Goal: Transaction & Acquisition: Download file/media

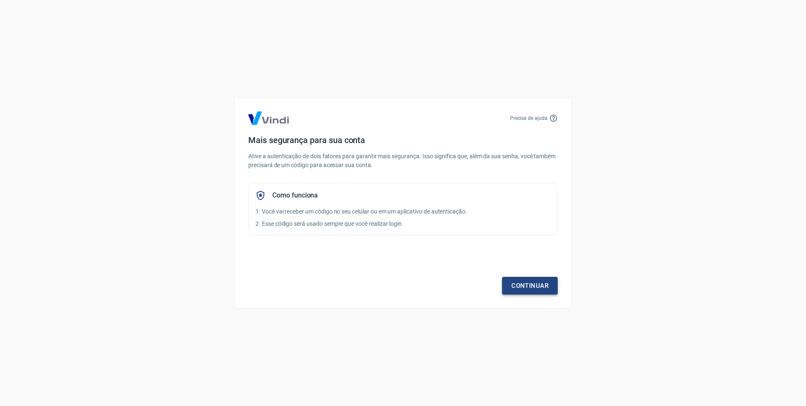
click at [539, 285] on link "Continuar" at bounding box center [530, 286] width 56 height 18
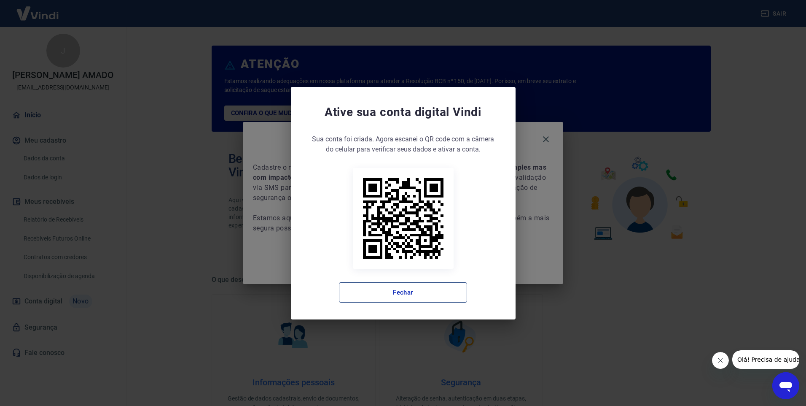
click at [452, 296] on button "Fechar" at bounding box center [403, 292] width 128 height 20
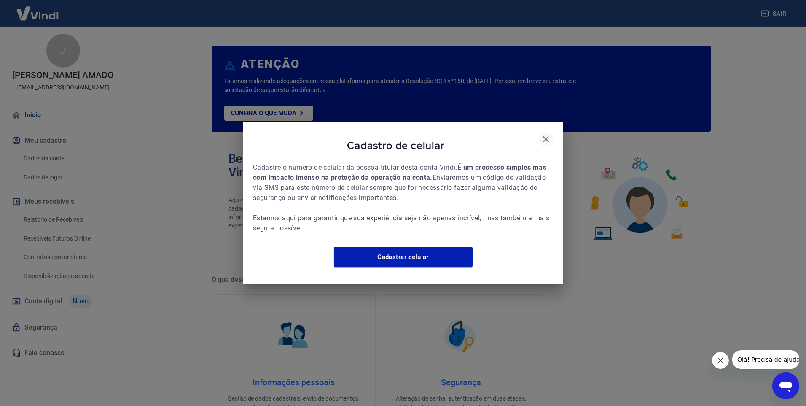
click at [544, 135] on icon "button" at bounding box center [546, 139] width 10 height 10
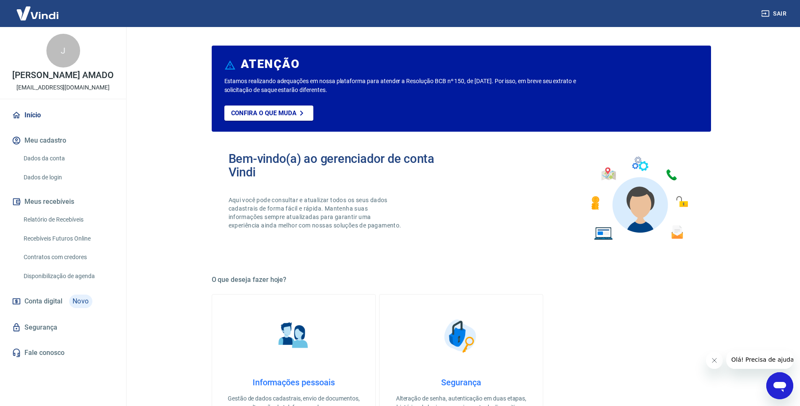
click at [69, 219] on link "Relatório de Recebíveis" at bounding box center [68, 219] width 96 height 17
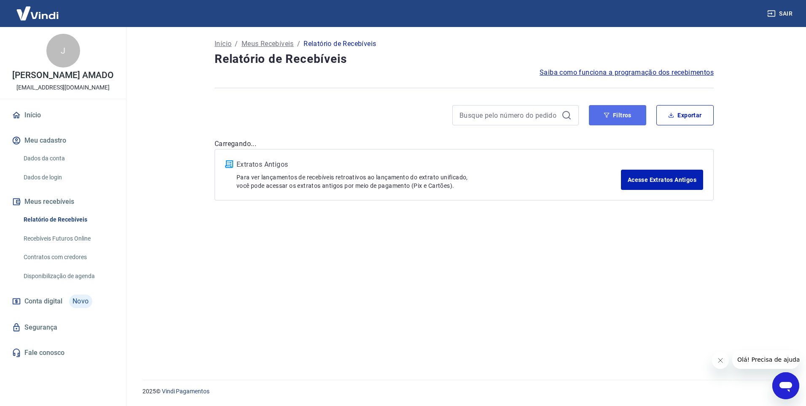
click at [619, 112] on button "Filtros" at bounding box center [617, 115] width 57 height 20
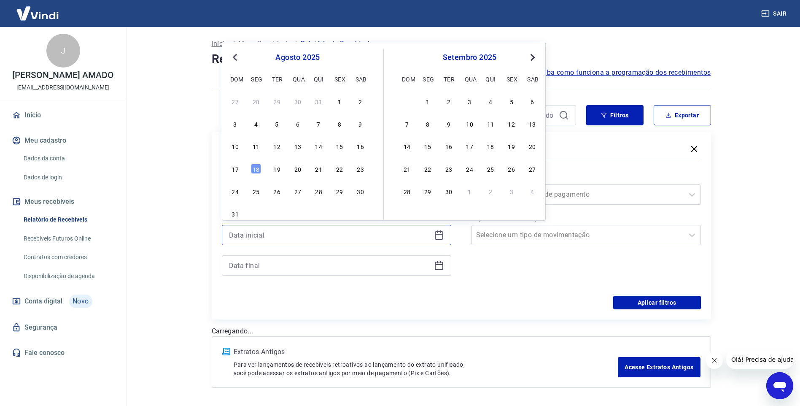
click at [353, 240] on input at bounding box center [330, 235] width 202 height 13
click at [301, 145] on div "13" at bounding box center [298, 146] width 10 height 10
type input "[DATE]"
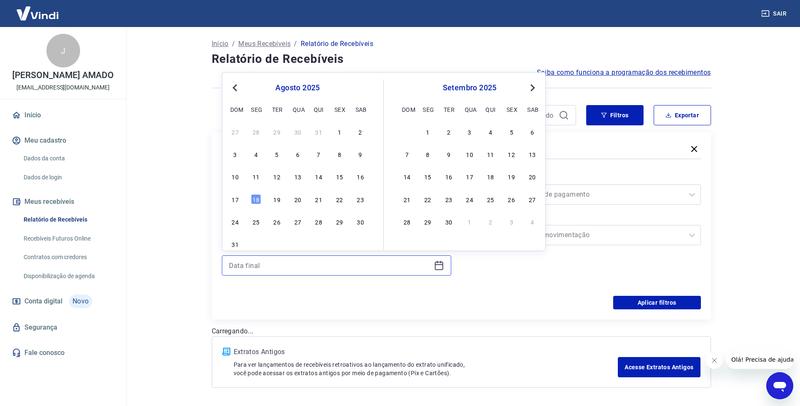
click at [281, 268] on input at bounding box center [330, 265] width 202 height 13
click at [256, 196] on div "18" at bounding box center [256, 199] width 10 height 10
type input "[DATE]"
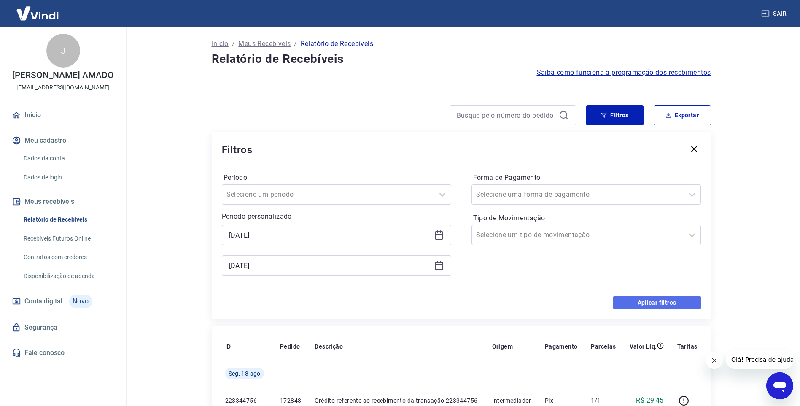
click at [669, 300] on button "Aplicar filtros" at bounding box center [657, 302] width 88 height 13
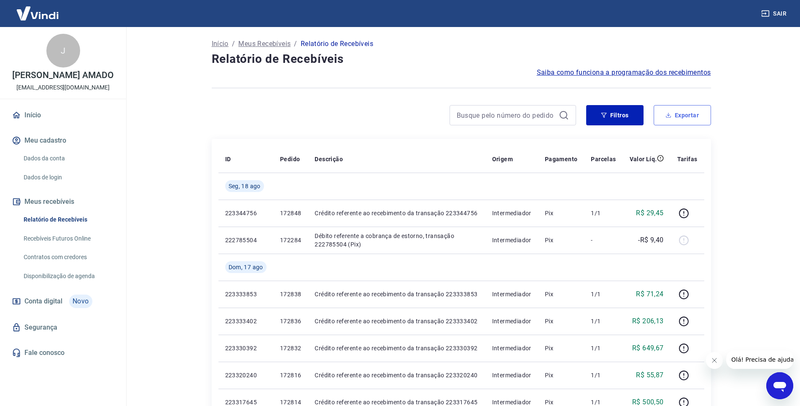
click at [681, 111] on button "Exportar" at bounding box center [682, 115] width 57 height 20
type input "[DATE]"
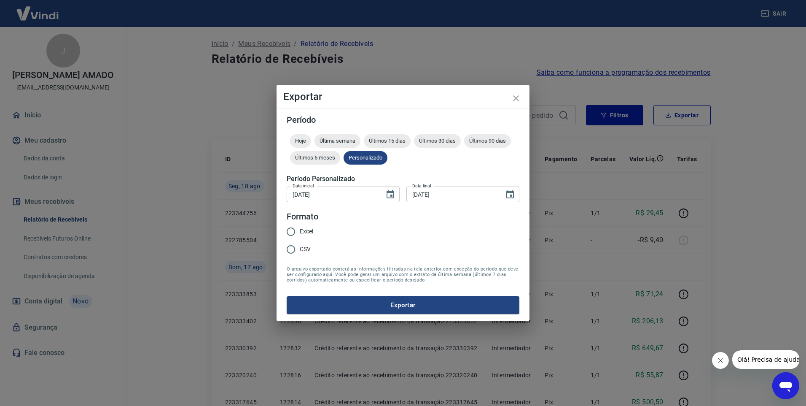
click at [291, 230] on input "Excel" at bounding box center [291, 232] width 18 height 18
radio input "true"
click at [438, 306] on button "Exportar" at bounding box center [403, 305] width 233 height 18
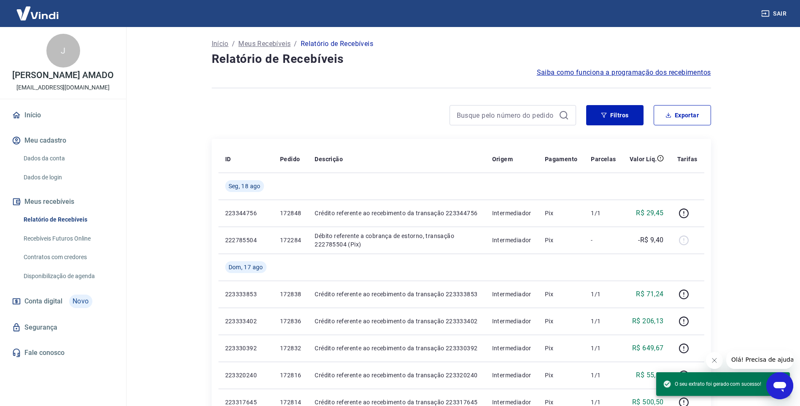
click at [766, 310] on main "Início / Meus Recebíveis / Relatório de Recebíveis Relatório de Recebíveis Saib…" at bounding box center [461, 216] width 678 height 379
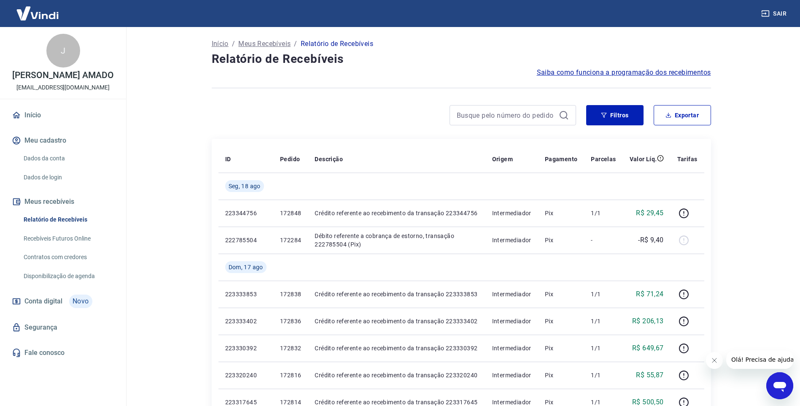
drag, startPoint x: 794, startPoint y: 0, endPoint x: 596, endPoint y: 137, distance: 241.0
click at [674, 114] on button "Exportar" at bounding box center [682, 115] width 57 height 20
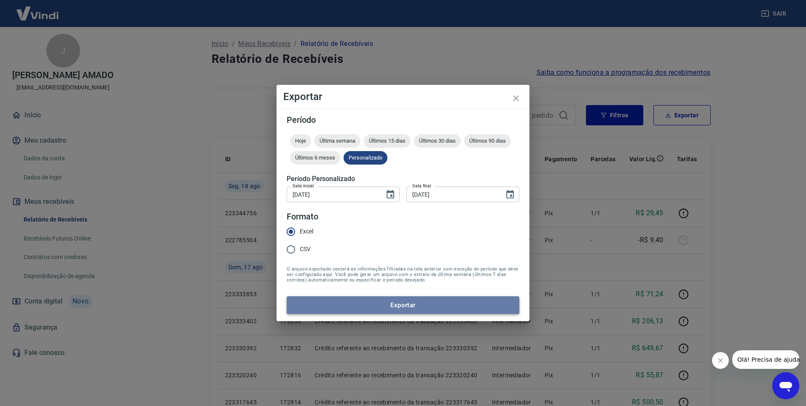
click at [453, 297] on button "Exportar" at bounding box center [403, 305] width 233 height 18
